Goal: Transaction & Acquisition: Purchase product/service

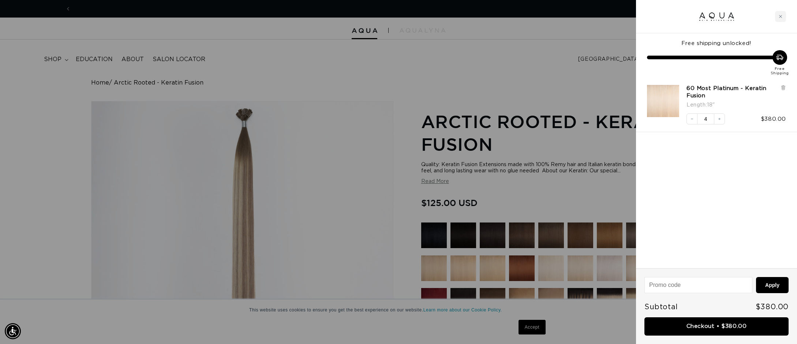
scroll to position [0, 651]
click at [504, 70] on div at bounding box center [398, 172] width 797 height 344
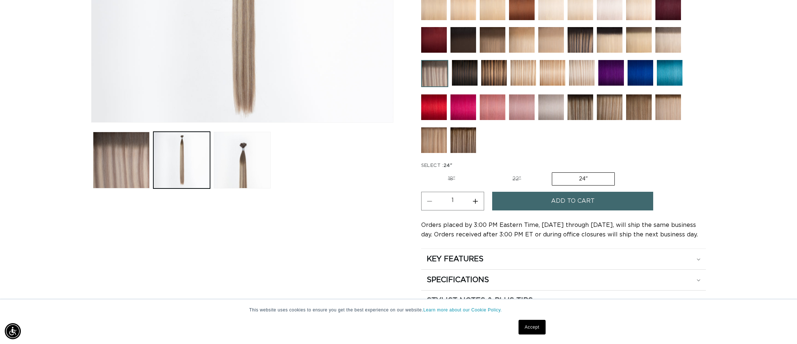
scroll to position [263, 0]
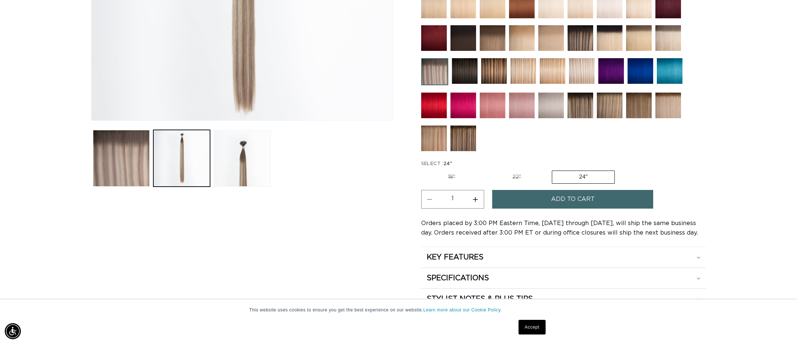
click at [511, 172] on label "22" Variant sold out or unavailable" at bounding box center [517, 177] width 62 height 12
click at [486, 169] on input "22" Variant sold out or unavailable" at bounding box center [486, 169] width 0 height 0
radio input "true"
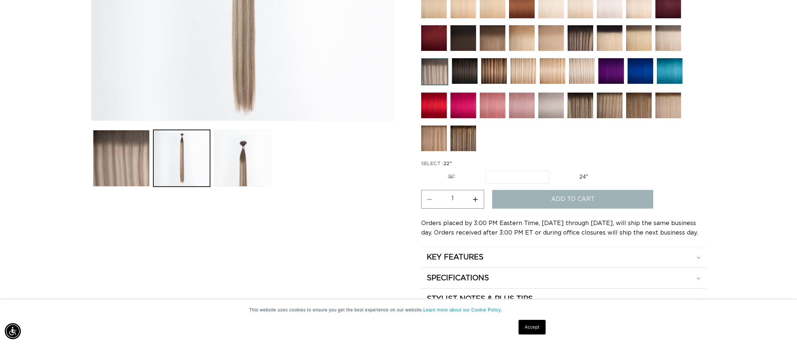
scroll to position [0, 651]
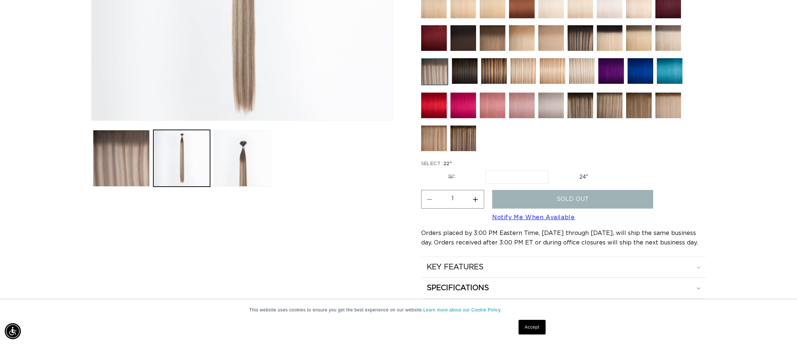
click at [471, 265] on h2 "KEY FEATURES" at bounding box center [455, 267] width 57 height 10
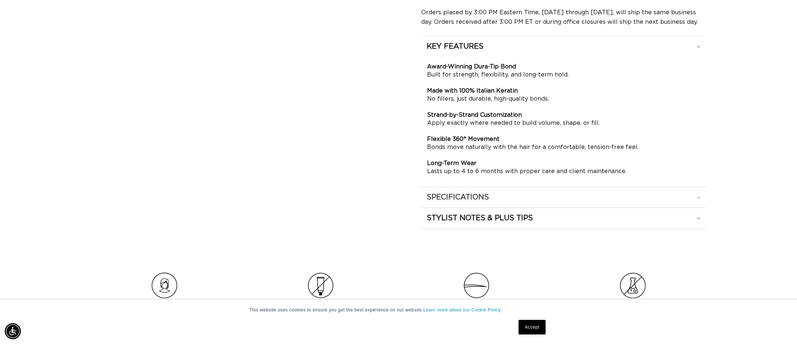
click at [489, 201] on h2 "SPECIFICATIONS" at bounding box center [458, 197] width 62 height 10
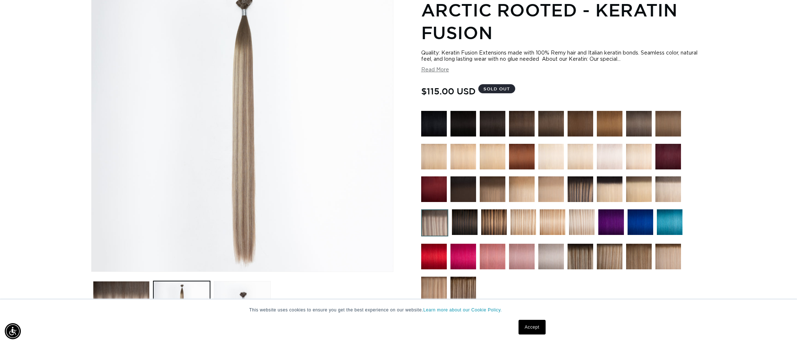
scroll to position [114, 0]
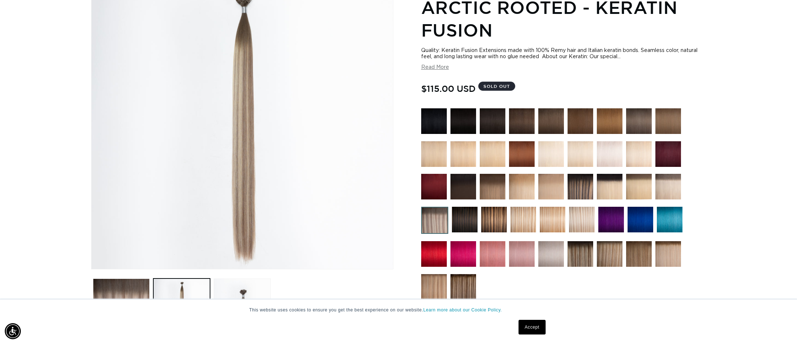
click at [461, 191] on img at bounding box center [463, 187] width 26 height 26
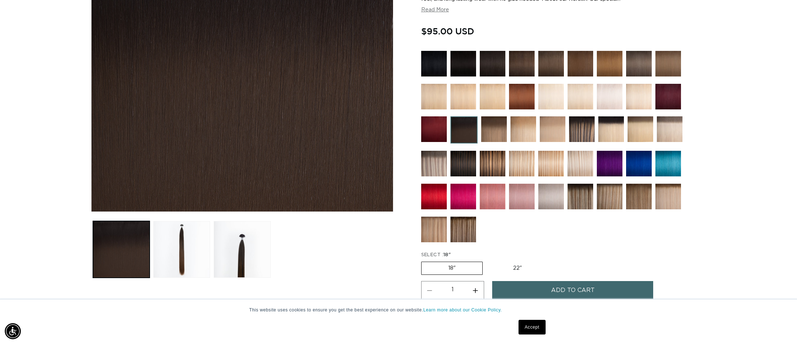
scroll to position [175, 0]
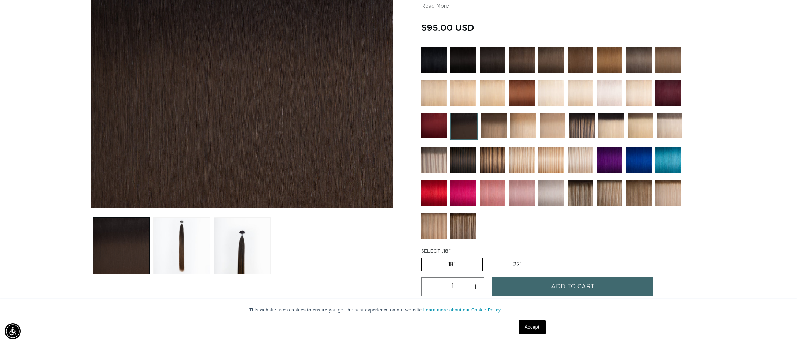
click at [604, 94] on img at bounding box center [610, 93] width 26 height 26
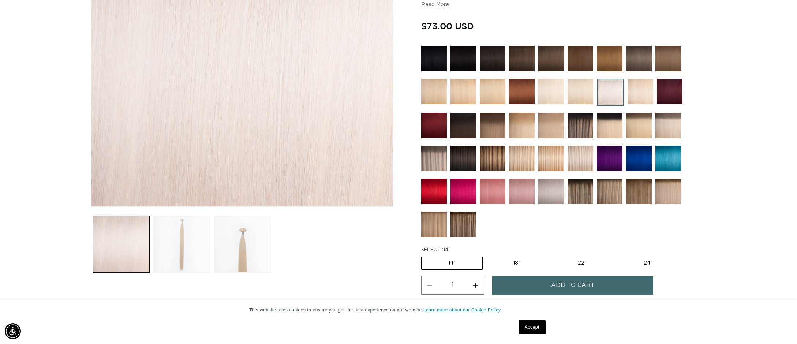
scroll to position [0, 651]
click at [576, 261] on label "22" Variant sold out or unavailable" at bounding box center [582, 263] width 62 height 12
click at [551, 255] on input "22" Variant sold out or unavailable" at bounding box center [551, 255] width 0 height 0
radio input "true"
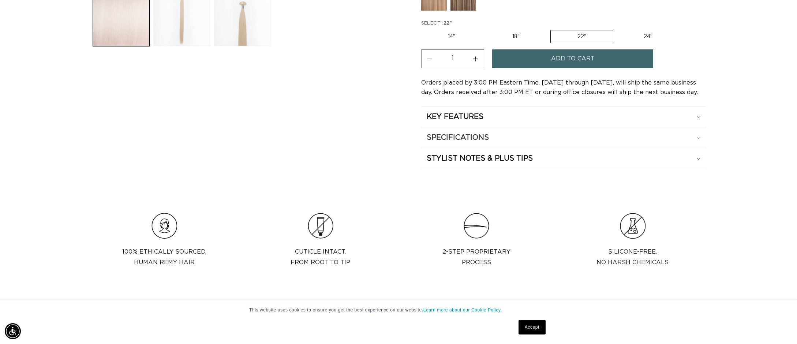
scroll to position [0, 1301]
click at [531, 139] on div "SPECIFICATIONS" at bounding box center [564, 138] width 274 height 10
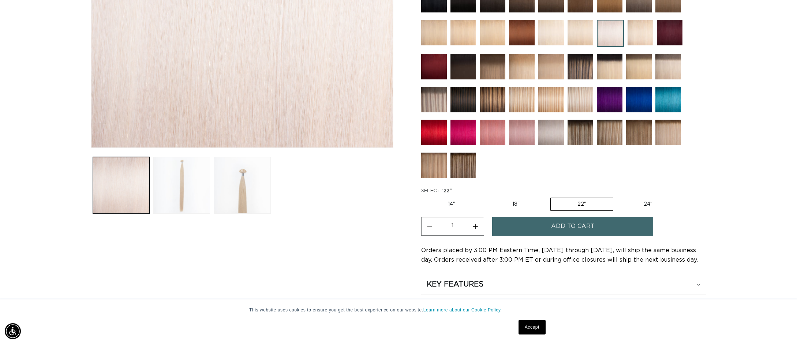
click at [517, 202] on label "18" Variant sold out or unavailable" at bounding box center [516, 204] width 61 height 12
click at [486, 197] on input "18" Variant sold out or unavailable" at bounding box center [486, 196] width 0 height 0
radio input "true"
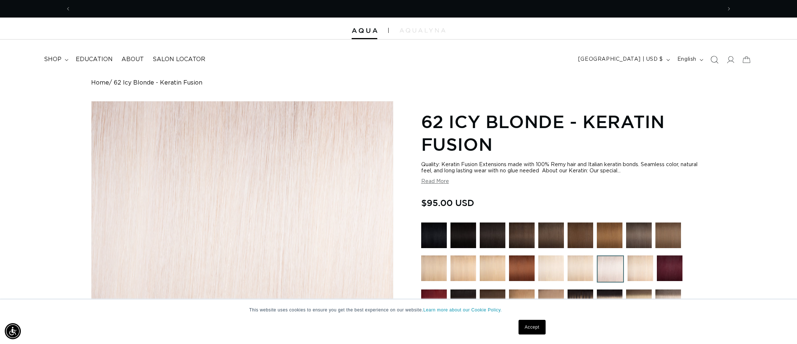
scroll to position [0, 1301]
click at [746, 61] on icon at bounding box center [746, 59] width 17 height 17
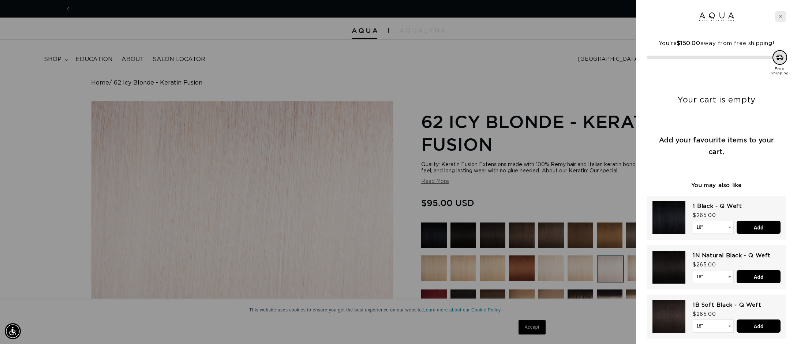
scroll to position [0, 651]
click at [785, 15] on div "Close cart" at bounding box center [780, 16] width 11 height 11
